Goal: Information Seeking & Learning: Learn about a topic

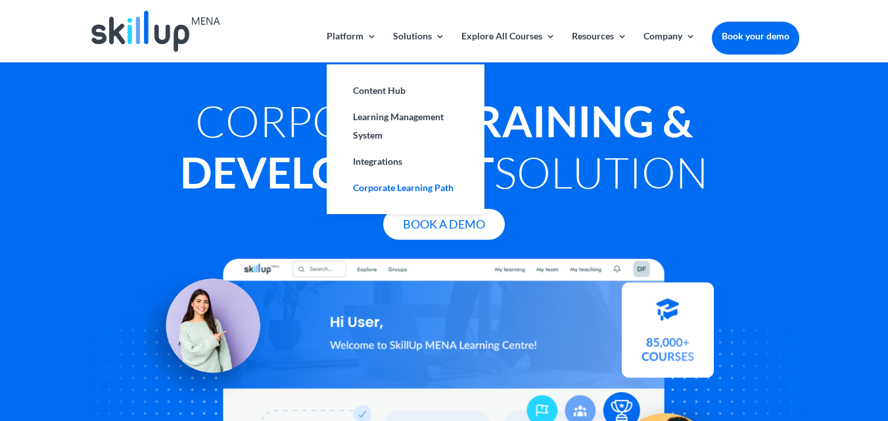
click at [390, 185] on link "Corporate Learning Path" at bounding box center [405, 188] width 131 height 26
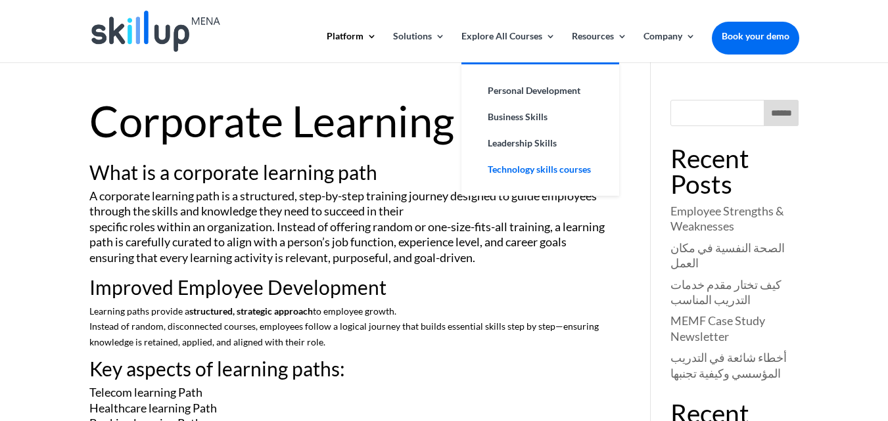
click at [530, 167] on link "Technology skills courses" at bounding box center [540, 169] width 131 height 26
